Goal: Task Accomplishment & Management: Use online tool/utility

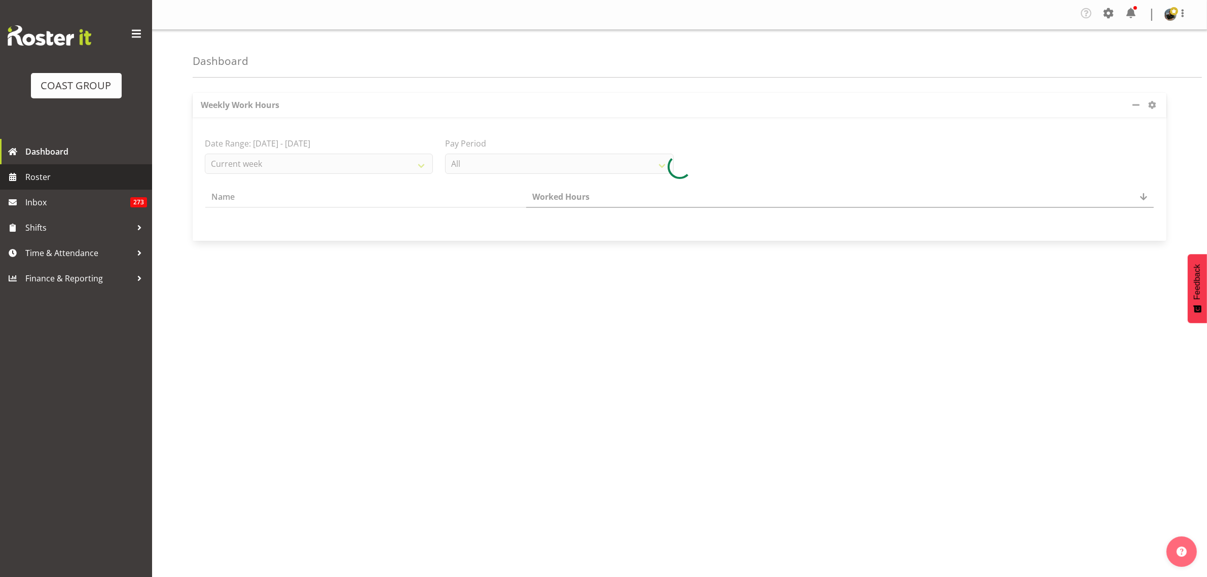
click at [39, 175] on span "Roster" at bounding box center [86, 176] width 122 height 15
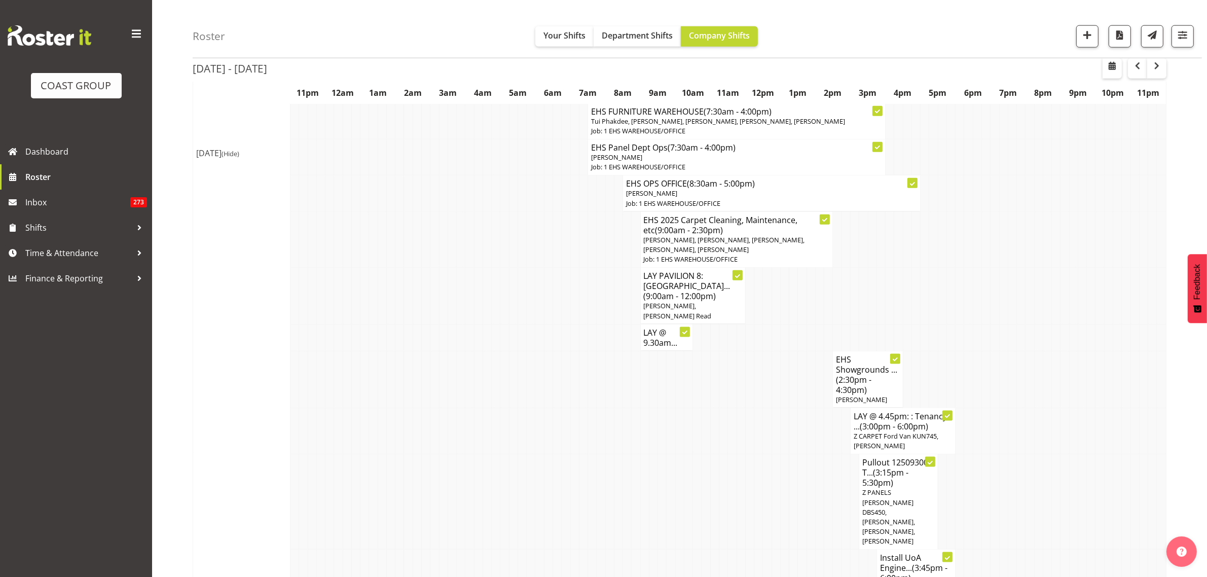
scroll to position [1267, 0]
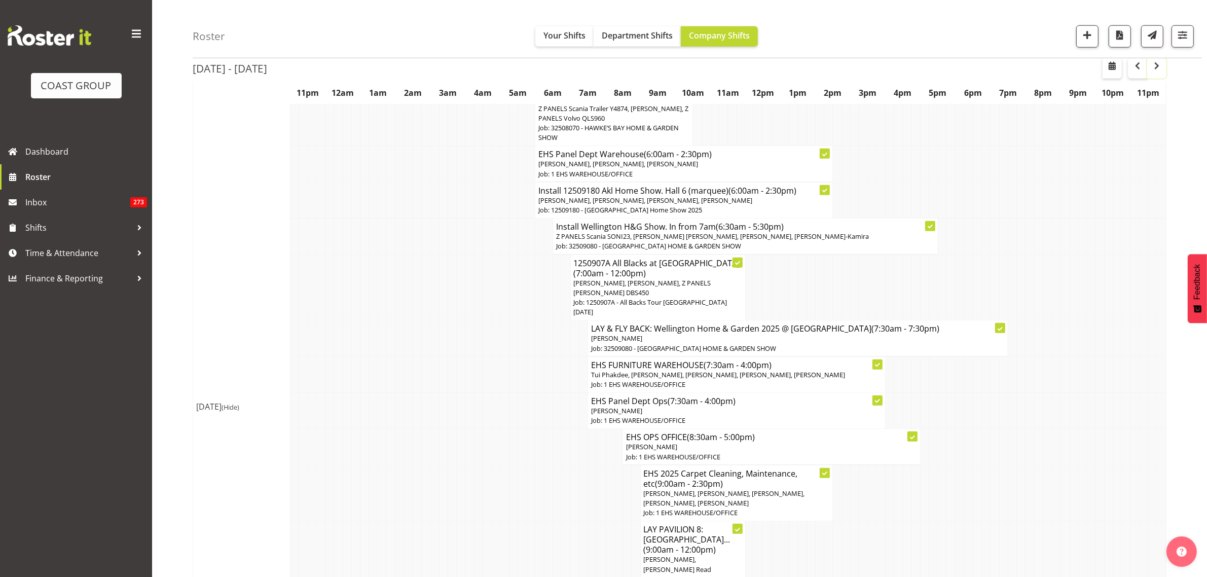
click at [1156, 67] on span "button" at bounding box center [1156, 66] width 12 height 12
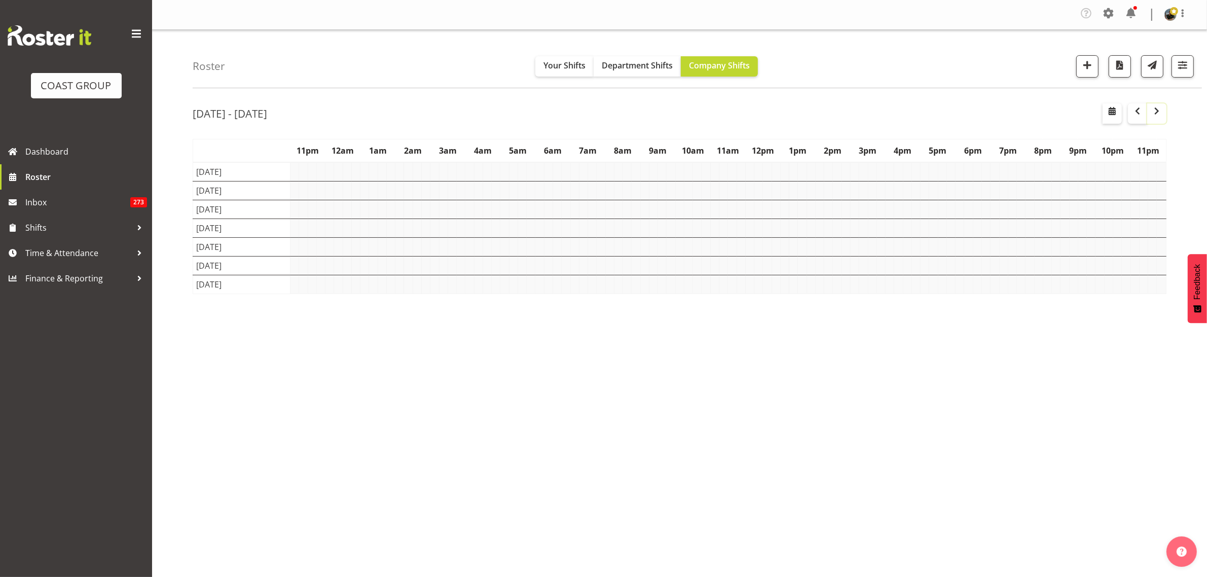
scroll to position [0, 0]
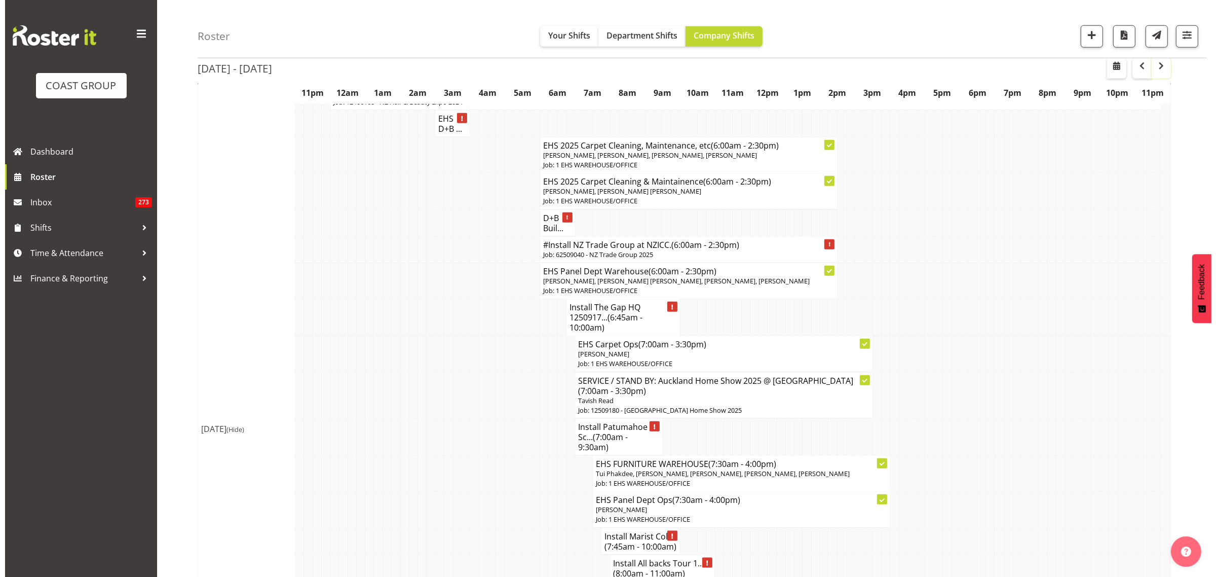
scroll to position [1267, 0]
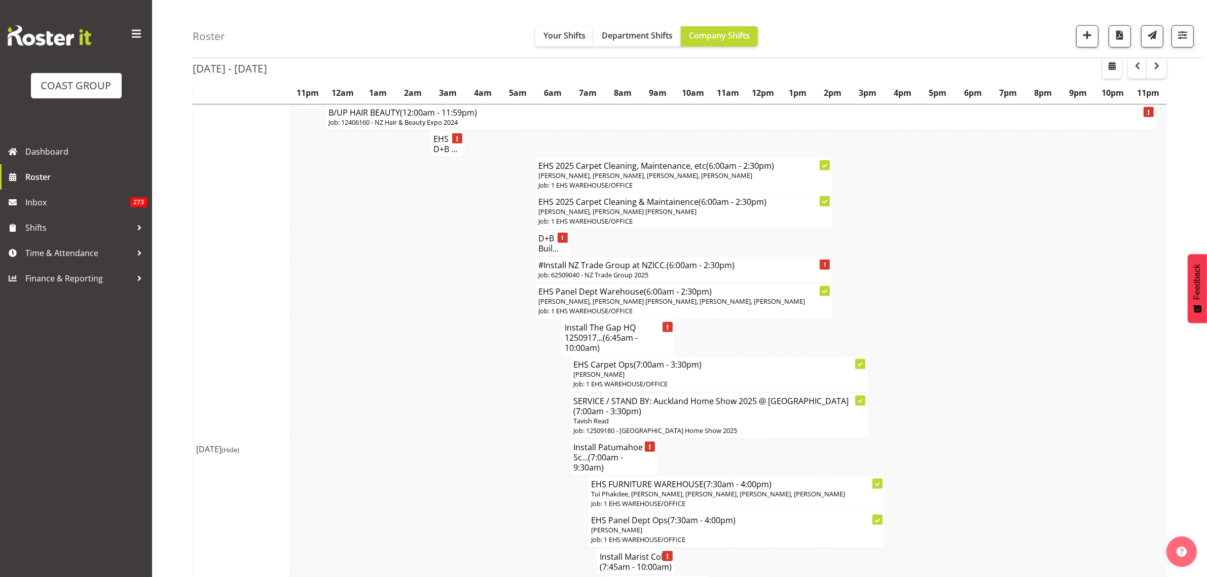
click at [617, 270] on h4 "#Install NZ Trade Group at NZICC. (6:00am - 2:30pm)" at bounding box center [683, 265] width 291 height 10
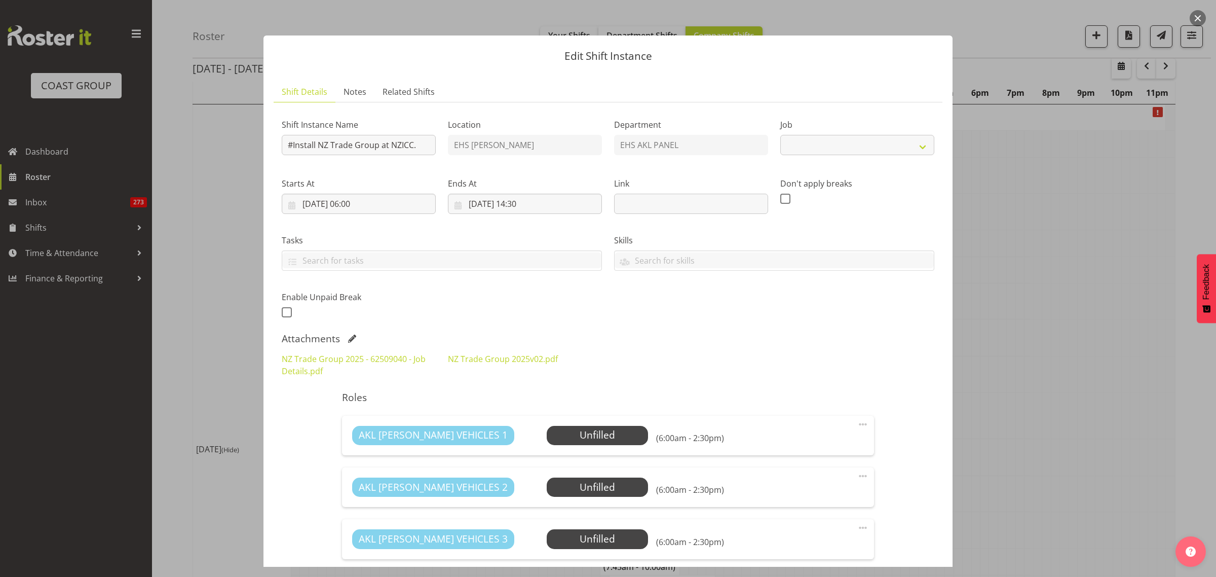
select select "9203"
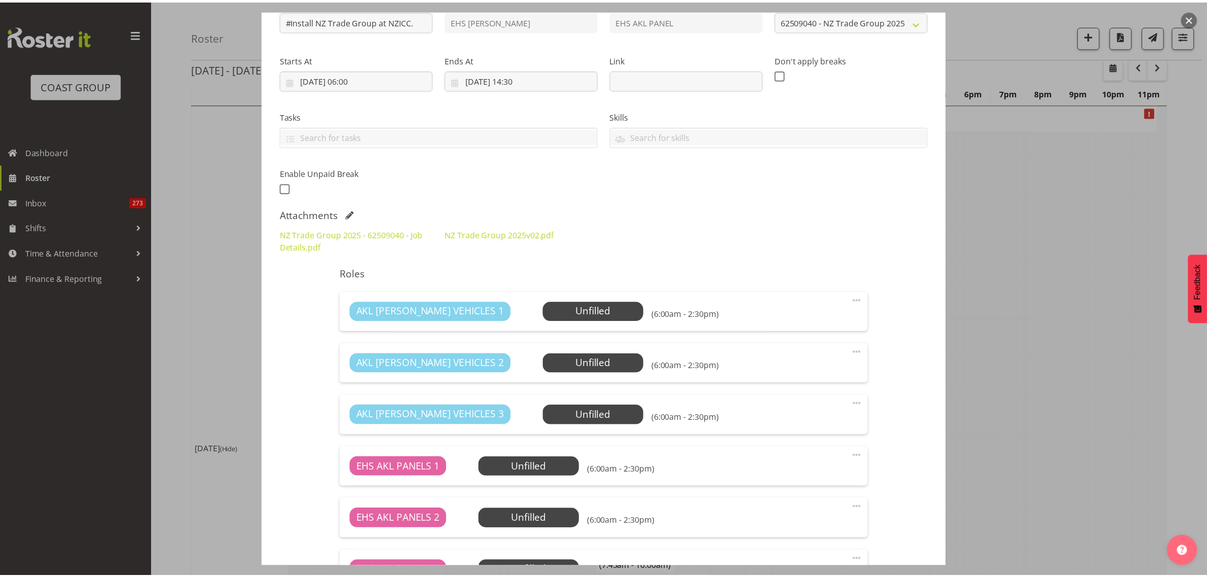
scroll to position [0, 0]
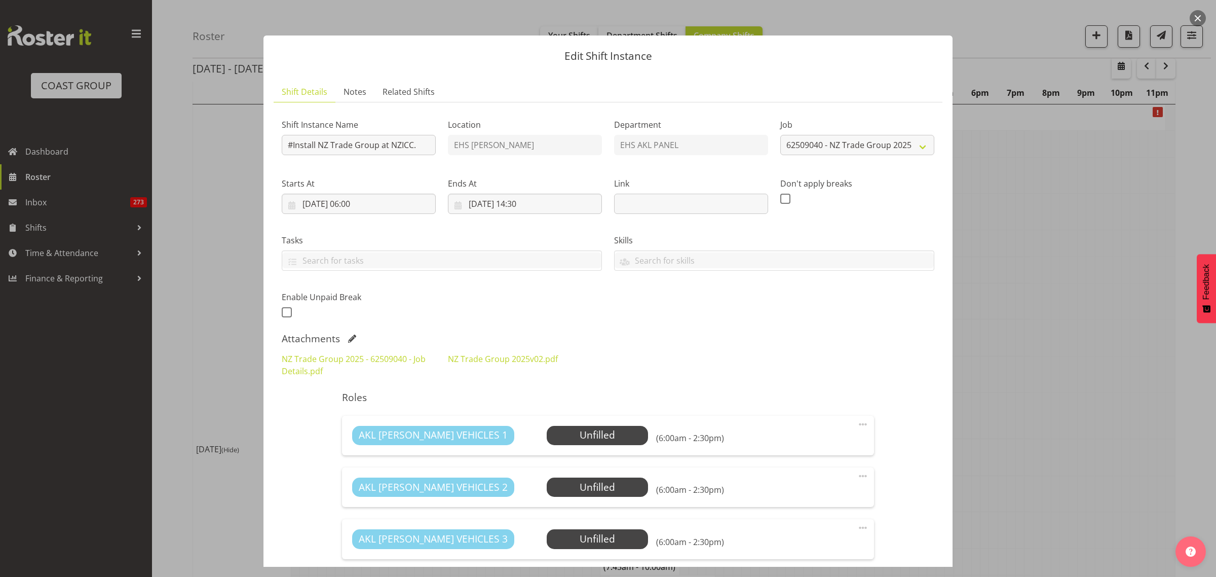
click at [1200, 18] on button "button" at bounding box center [1198, 18] width 16 height 16
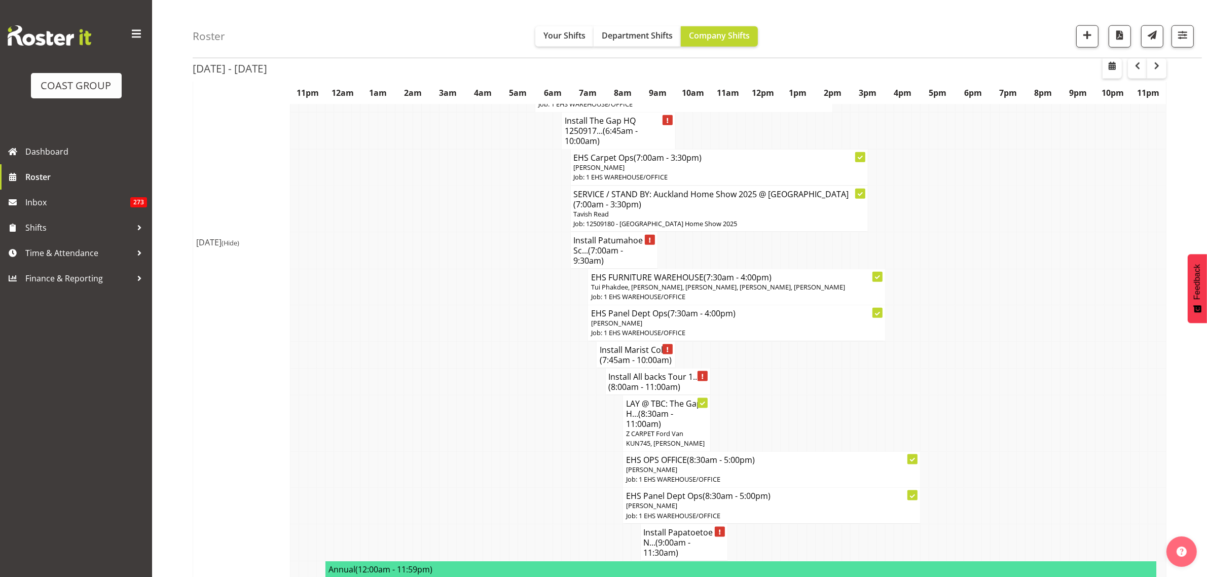
scroll to position [1457, 0]
